Goal: Check status: Check status

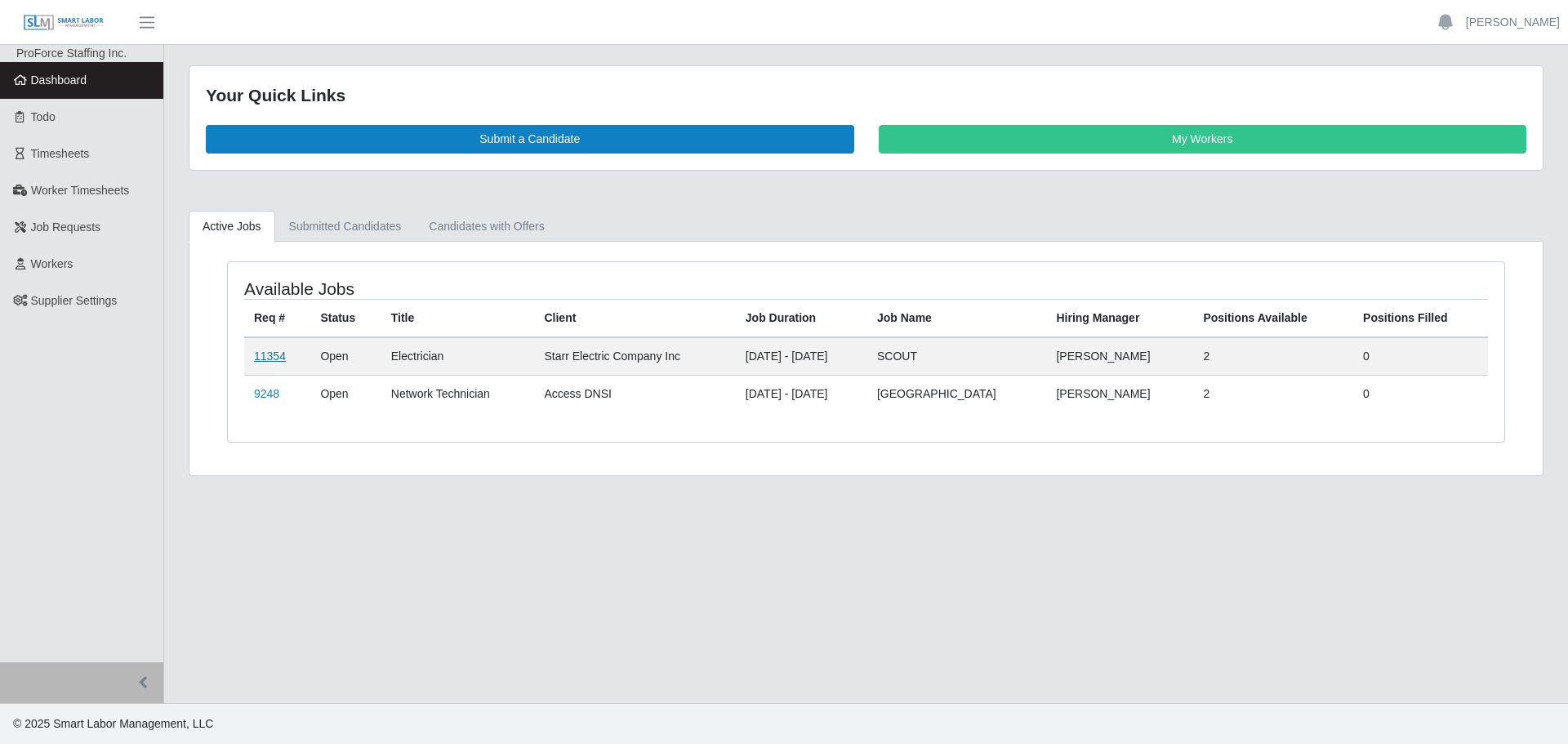
click at [278, 353] on link "11354" at bounding box center [269, 356] width 32 height 13
click at [268, 355] on link "11354" at bounding box center [269, 356] width 32 height 13
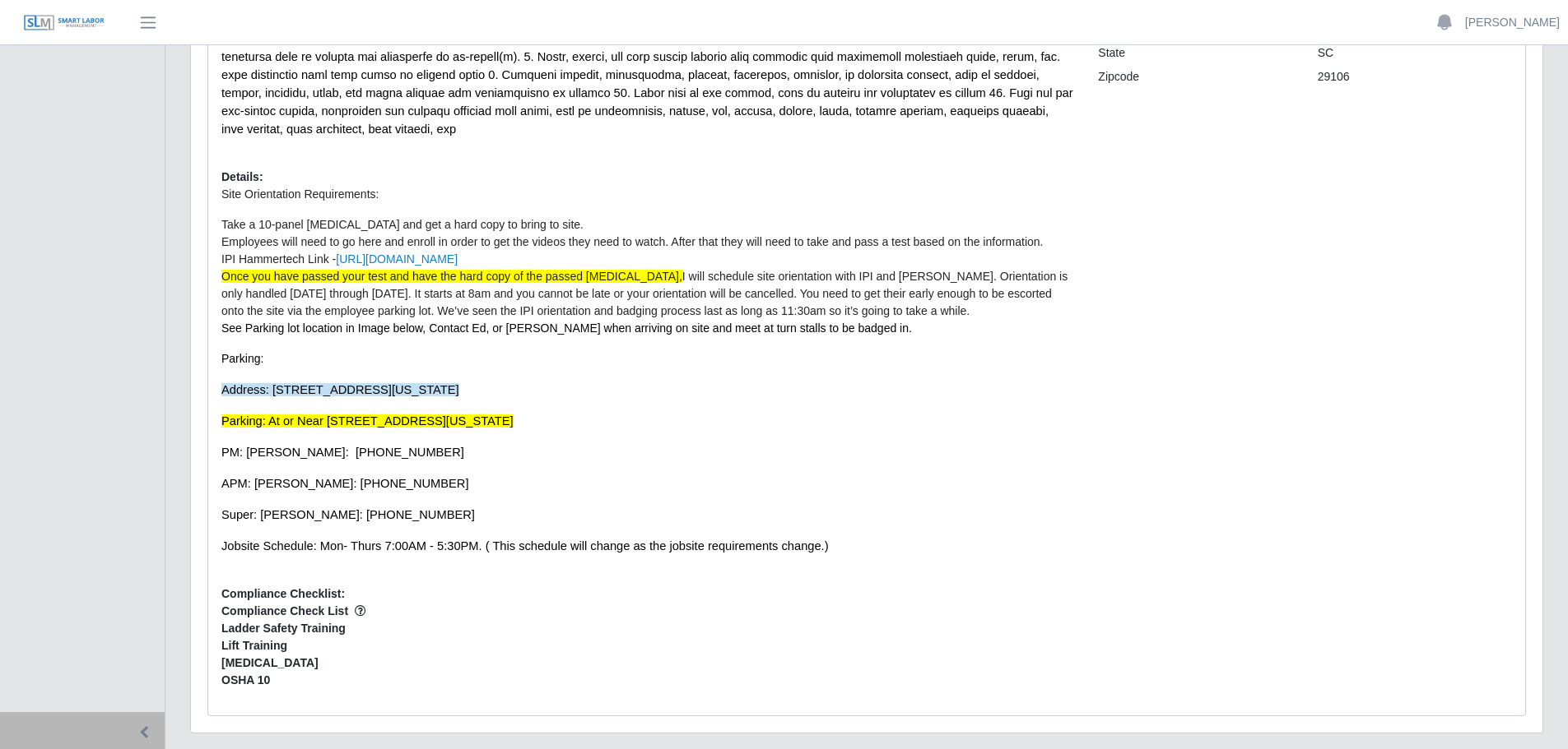
scroll to position [412, 0]
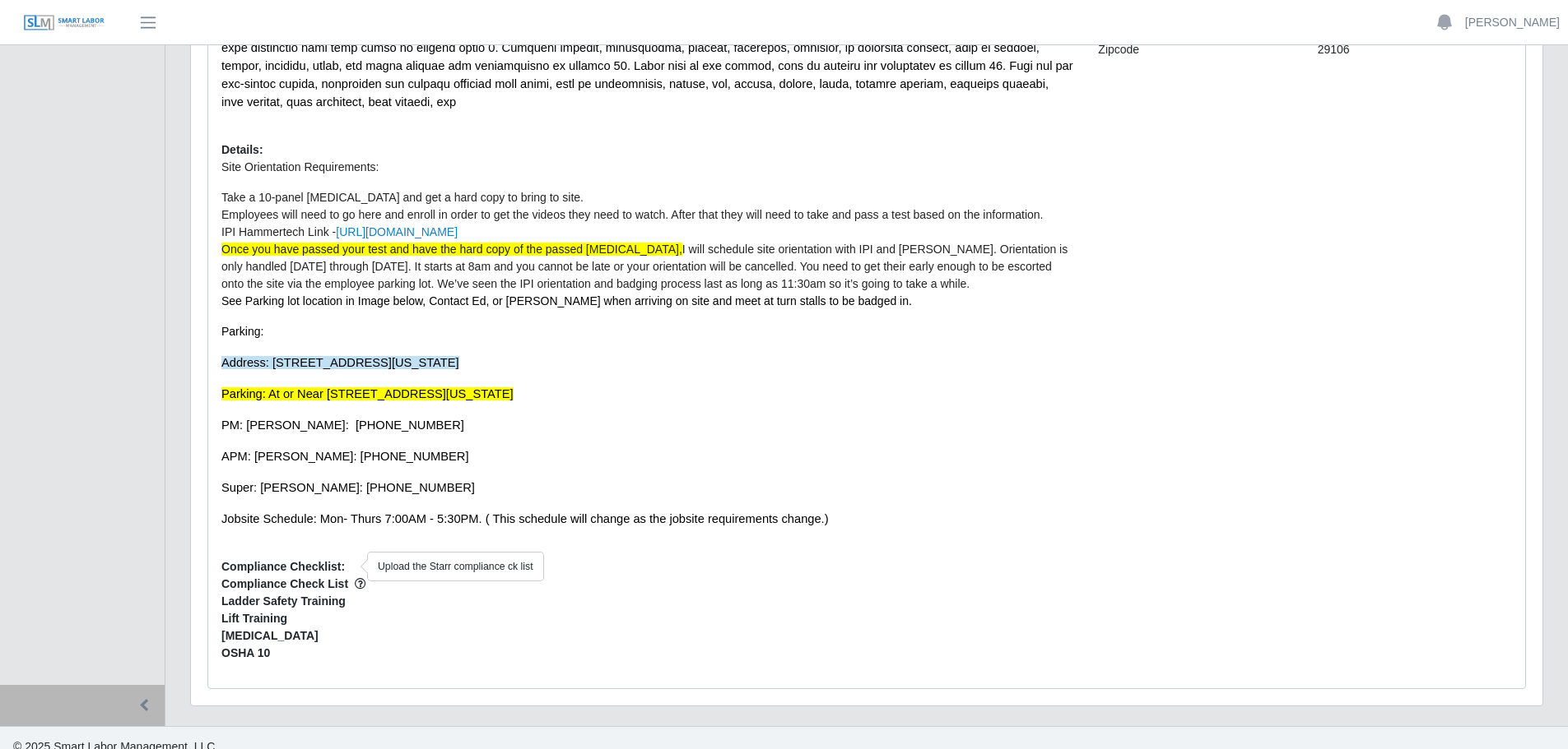
click at [356, 578] on icon "button" at bounding box center [361, 584] width 12 height 12
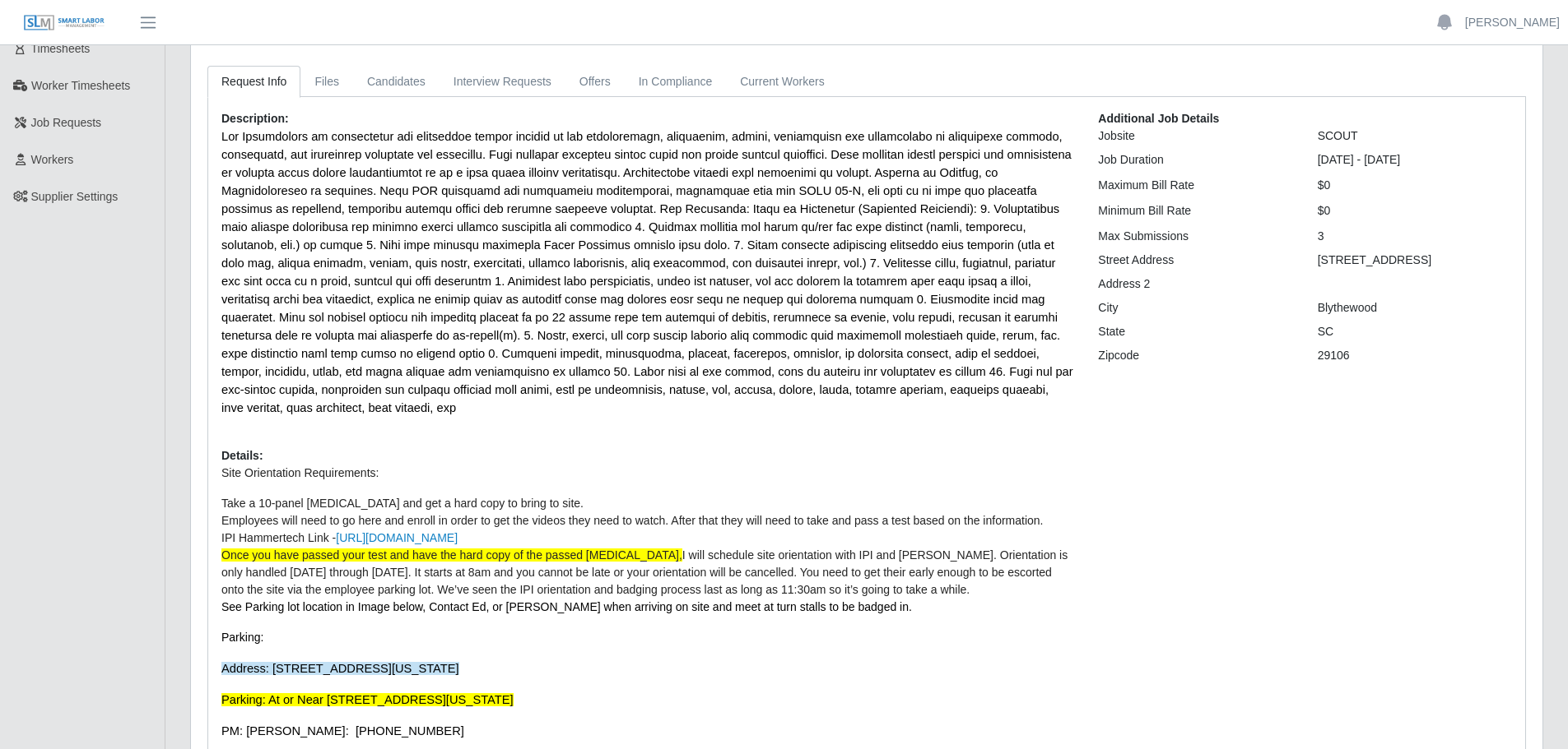
scroll to position [0, 0]
